Goal: Use online tool/utility

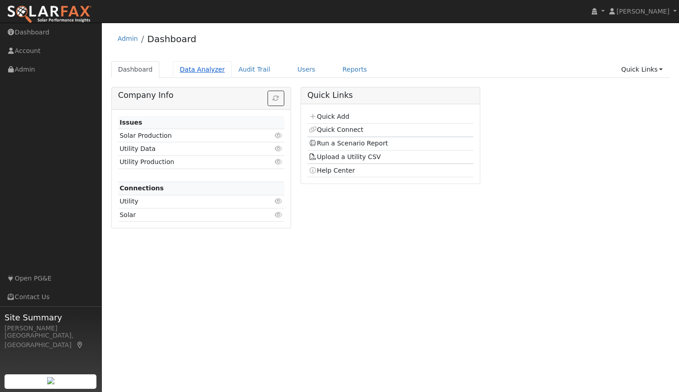
click at [193, 66] on link "Data Analyzer" at bounding box center [202, 69] width 59 height 17
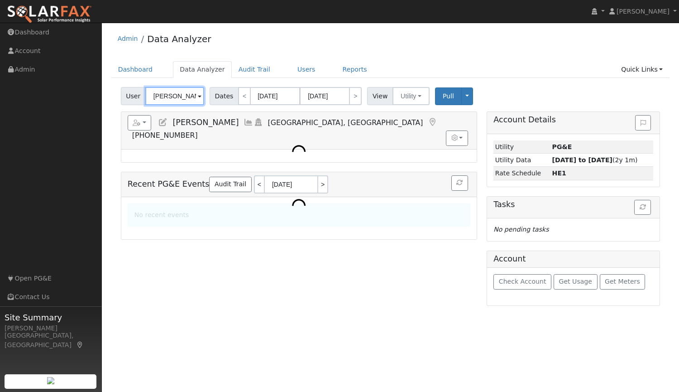
click at [190, 100] on input "Robert Atkinson" at bounding box center [174, 96] width 59 height 18
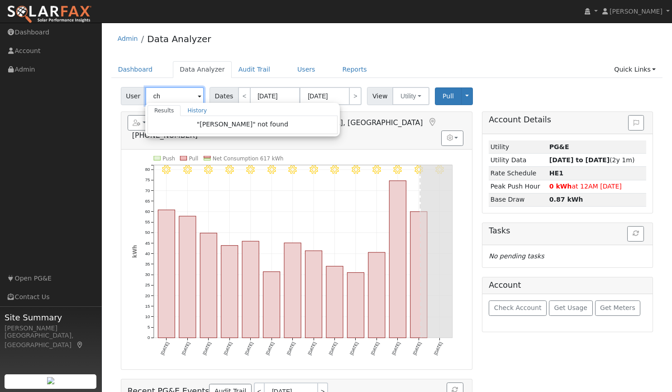
type input "c"
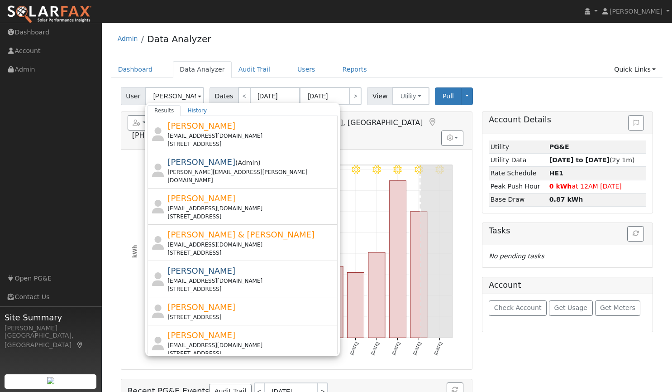
click at [279, 33] on div "Admin Data Analyzer" at bounding box center [387, 41] width 552 height 28
type input "Robert Atkinson"
